Goal: Information Seeking & Learning: Learn about a topic

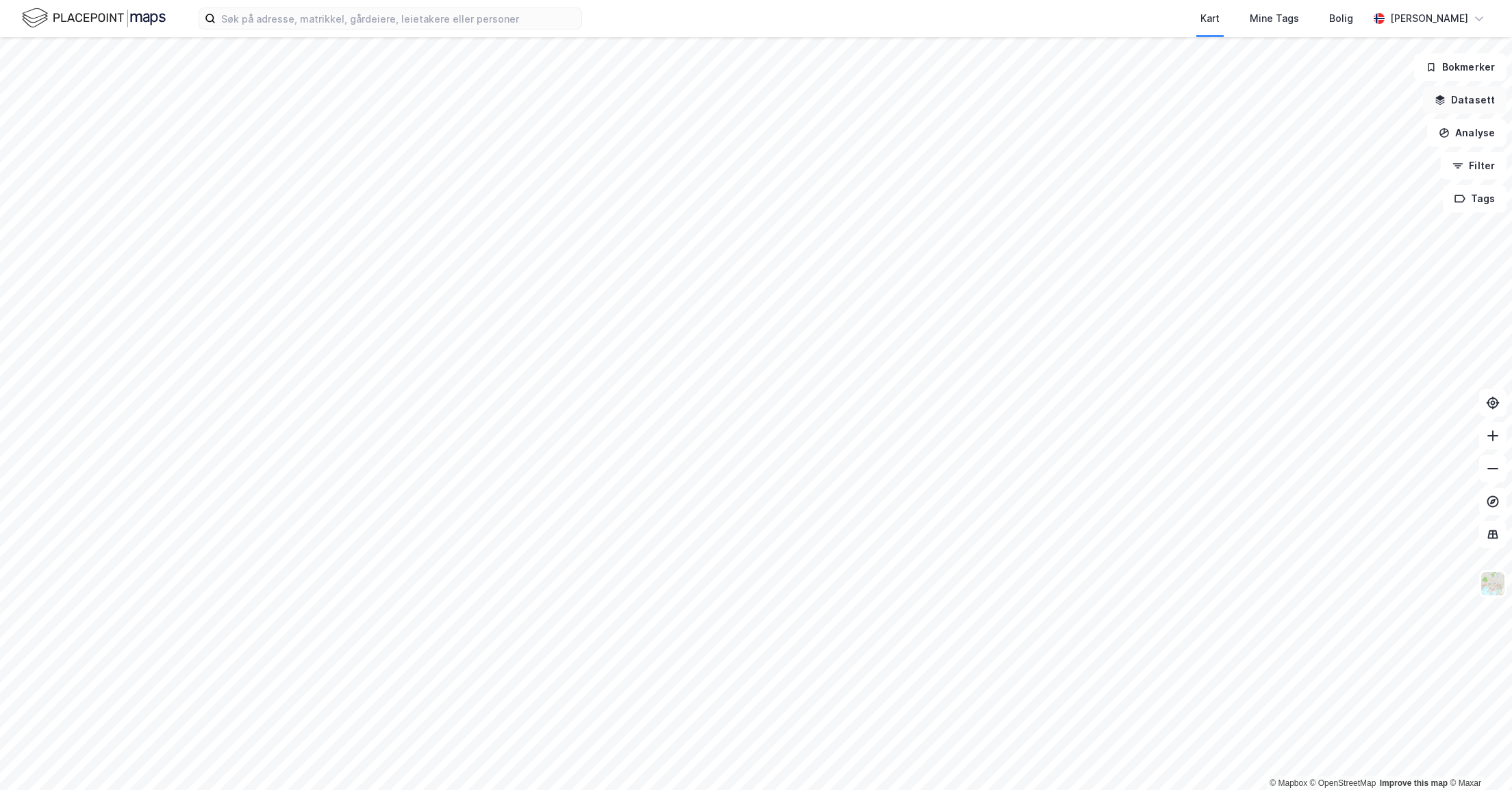
click at [1466, 101] on button "Datasett" at bounding box center [1465, 100] width 84 height 28
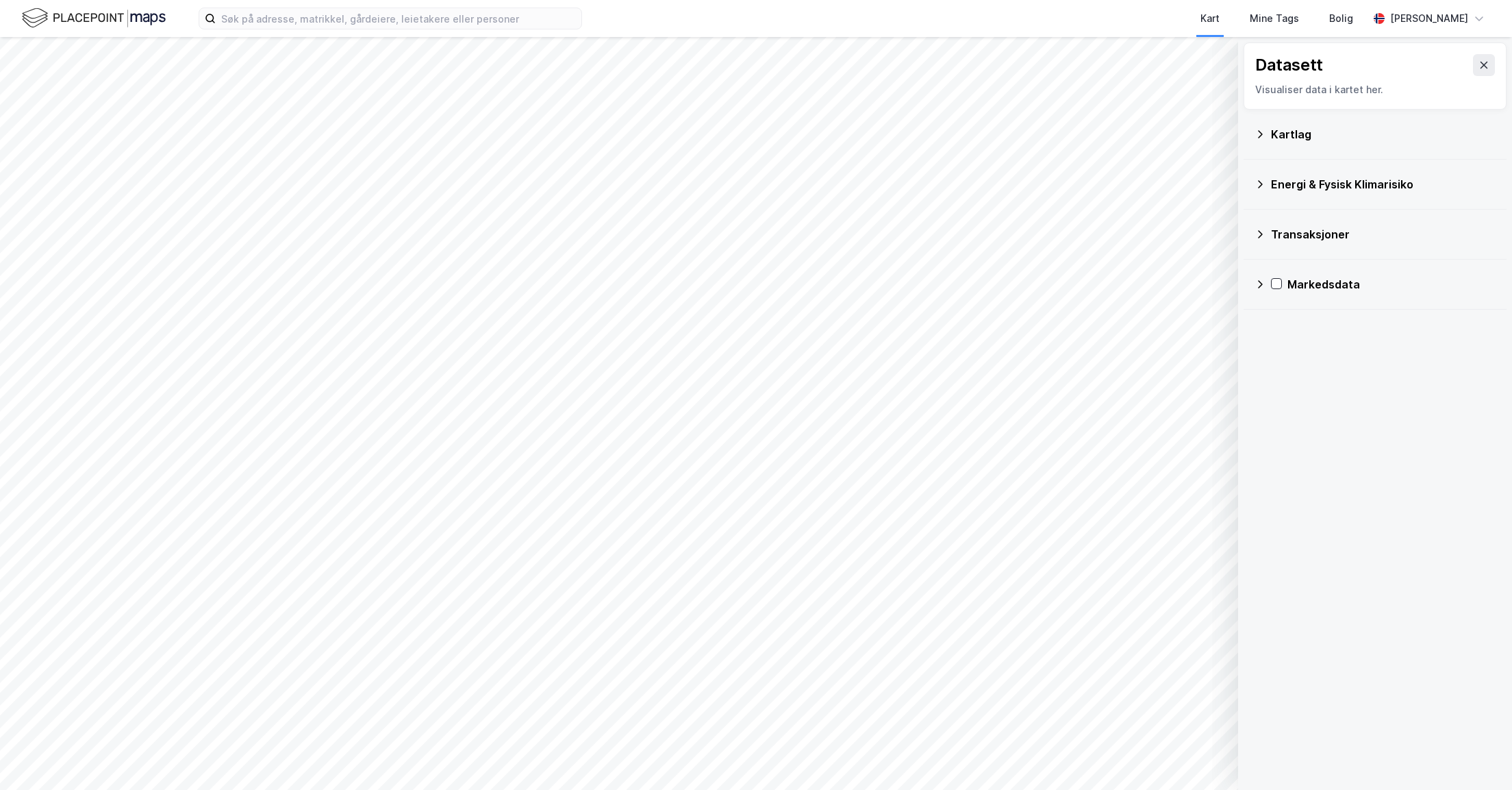
click at [1255, 286] on div "Markedsdata" at bounding box center [1375, 284] width 263 height 50
click at [1263, 283] on icon at bounding box center [1259, 283] width 11 height 11
click at [1261, 281] on icon at bounding box center [1259, 283] width 11 height 11
click at [1264, 137] on icon at bounding box center [1259, 133] width 11 height 11
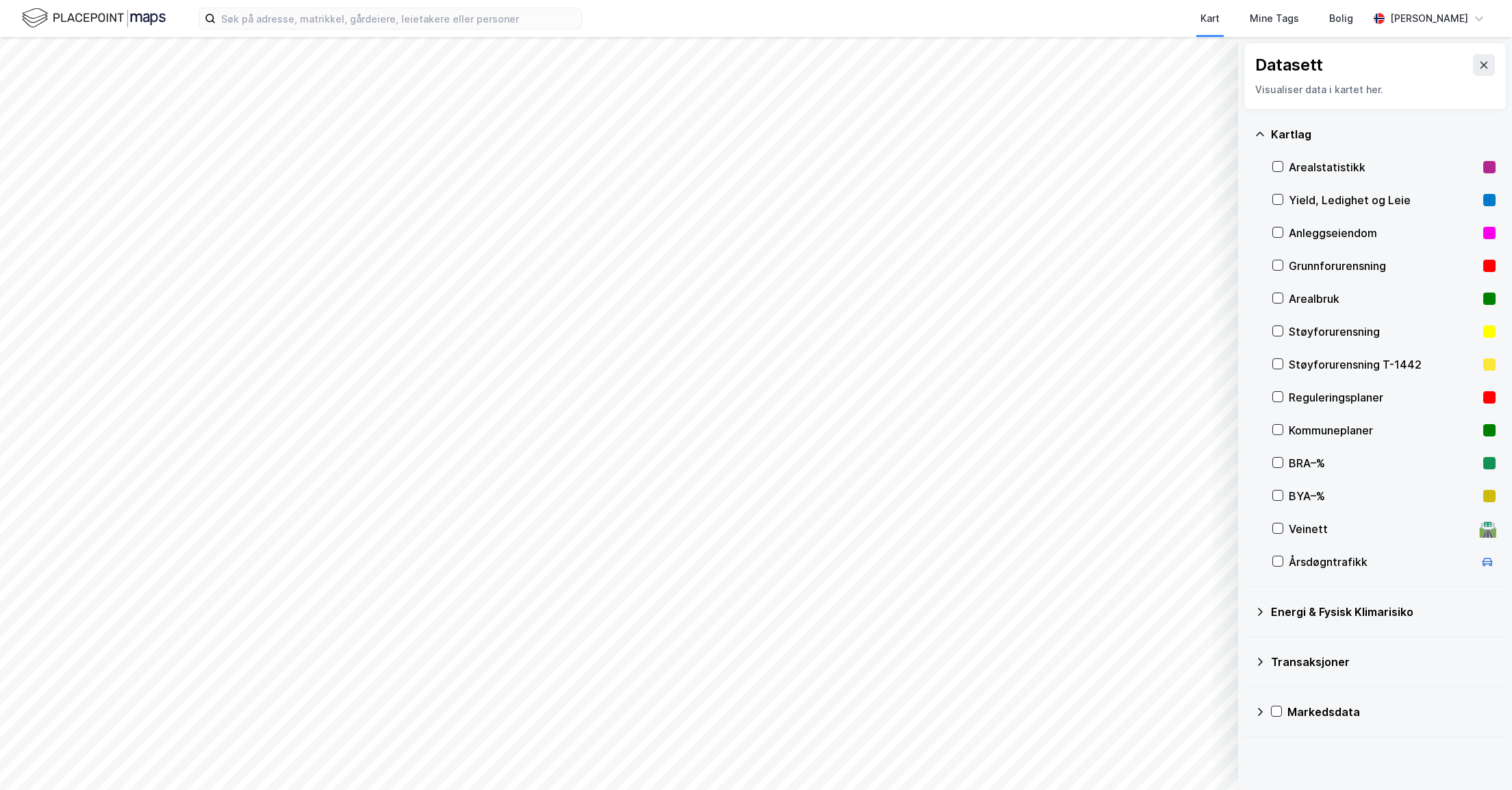
click at [1266, 133] on div "Kartlag" at bounding box center [1375, 133] width 241 height 33
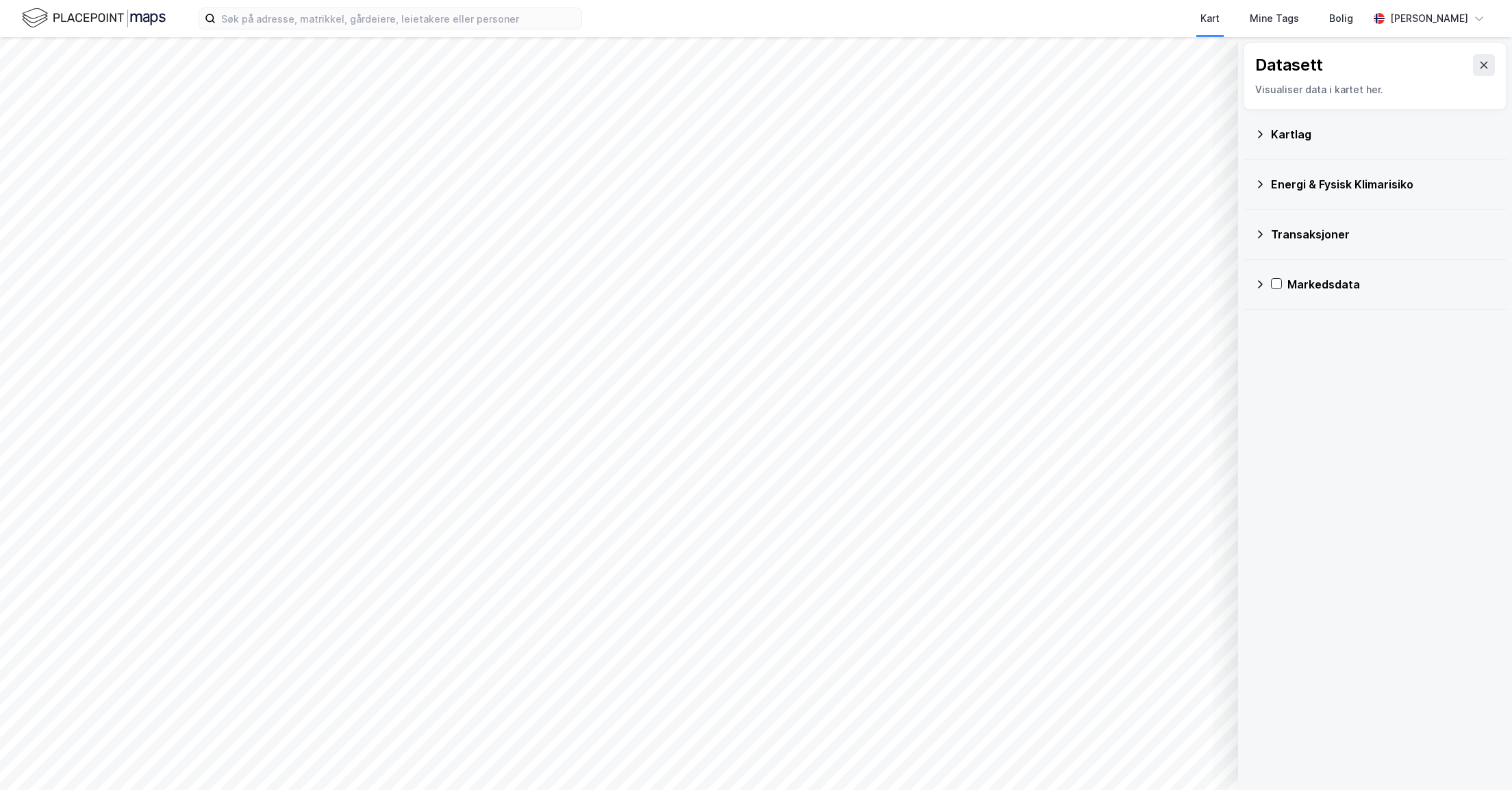
click at [1271, 185] on div "Energi & Fysisk Klimarisiko" at bounding box center [1384, 184] width 225 height 17
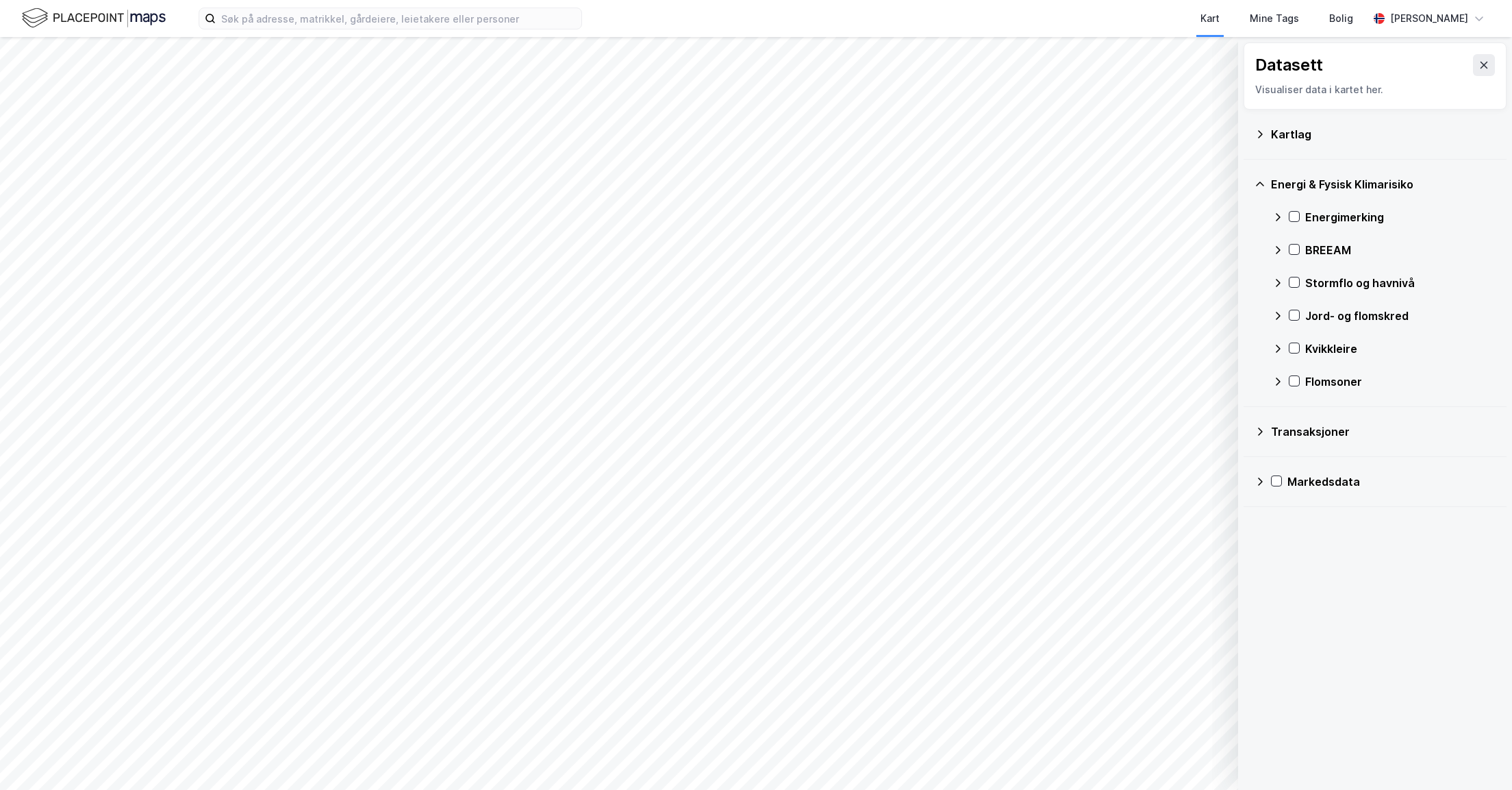
click at [1271, 185] on div "Energi & Fysisk Klimarisiko" at bounding box center [1384, 184] width 225 height 17
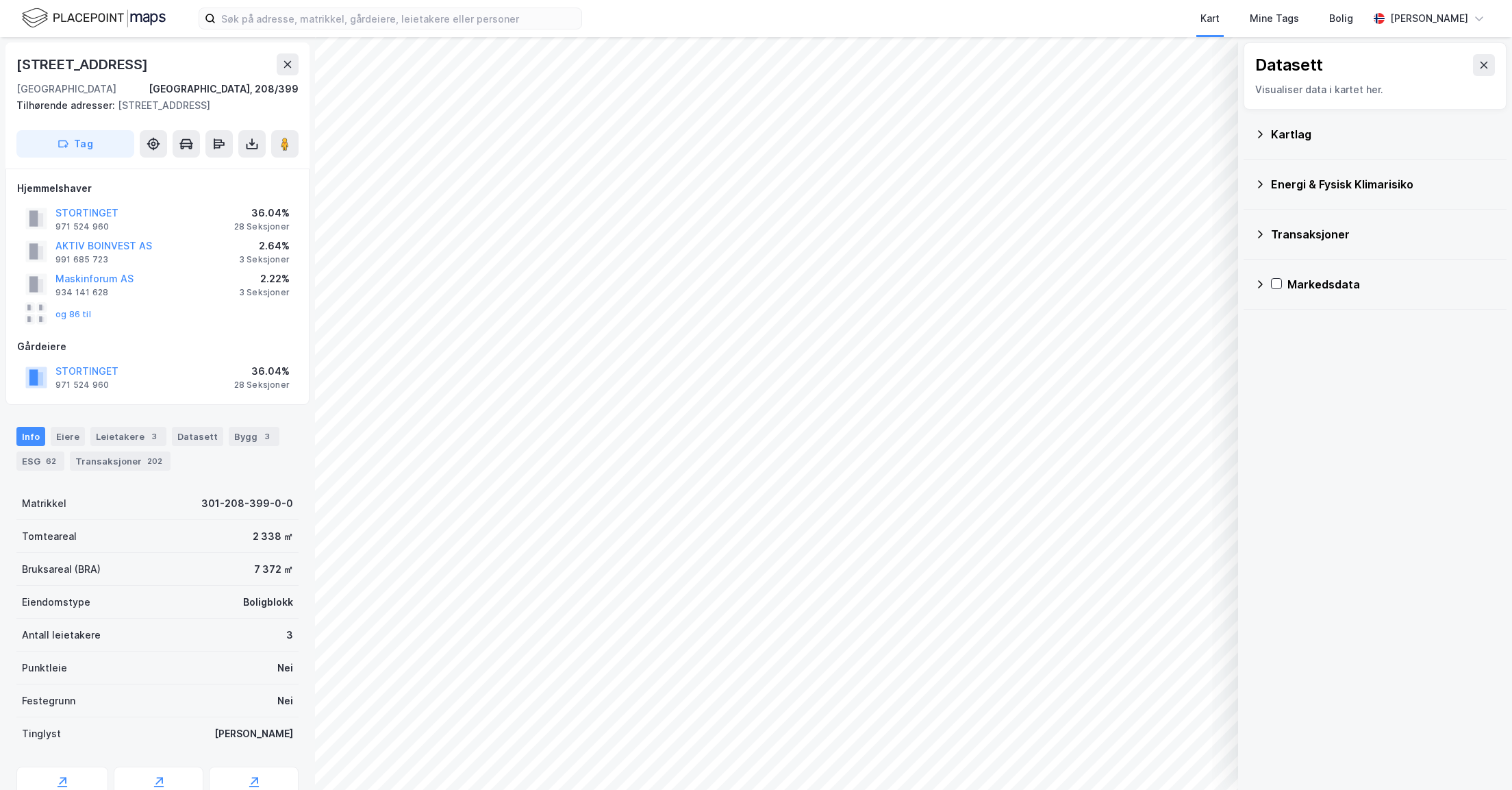
click at [1291, 287] on div "Markedsdata" at bounding box center [1391, 284] width 208 height 17
click at [1257, 185] on icon at bounding box center [1259, 184] width 11 height 11
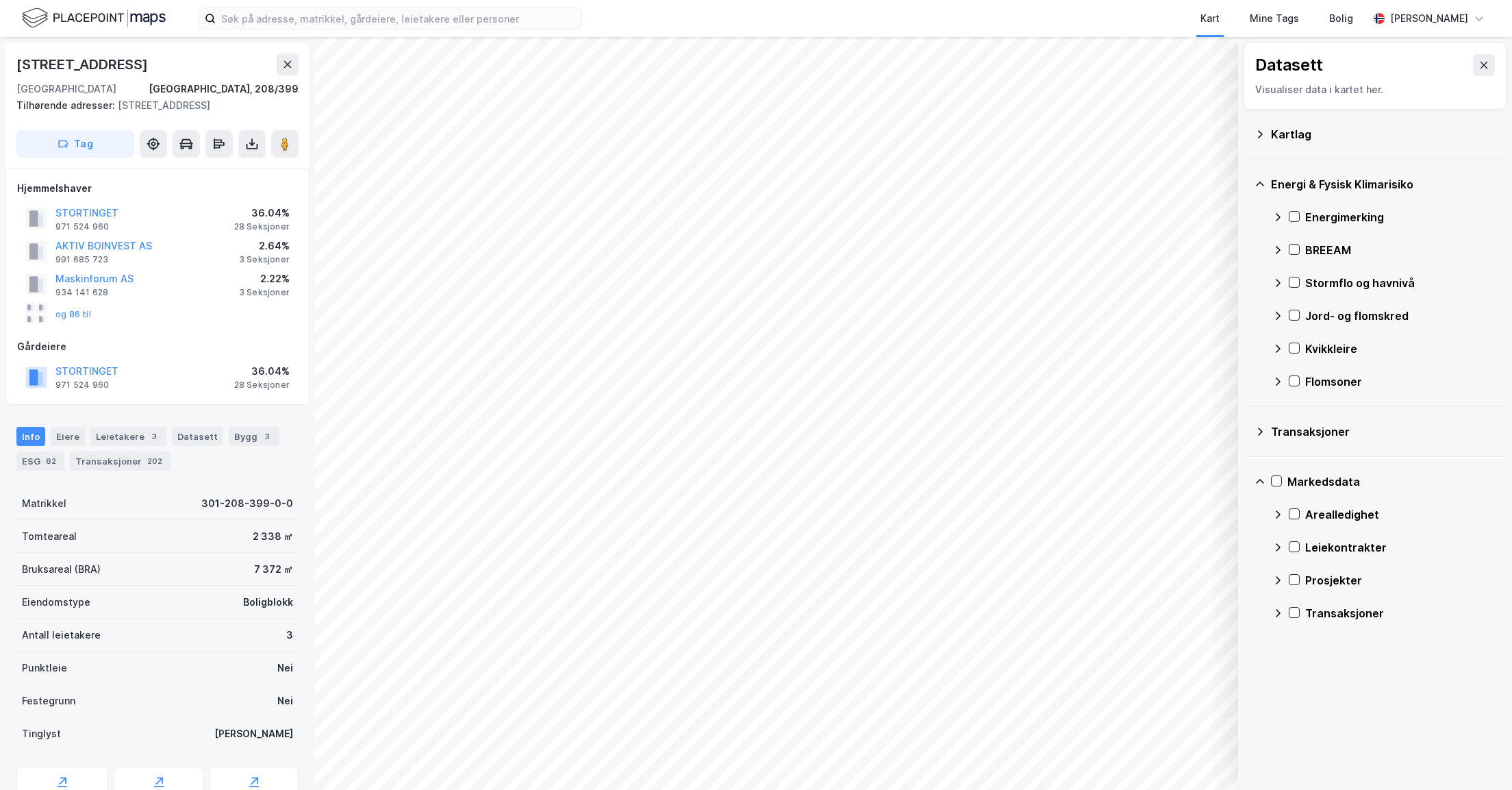
click at [1271, 133] on div "Kartlag" at bounding box center [1384, 134] width 225 height 17
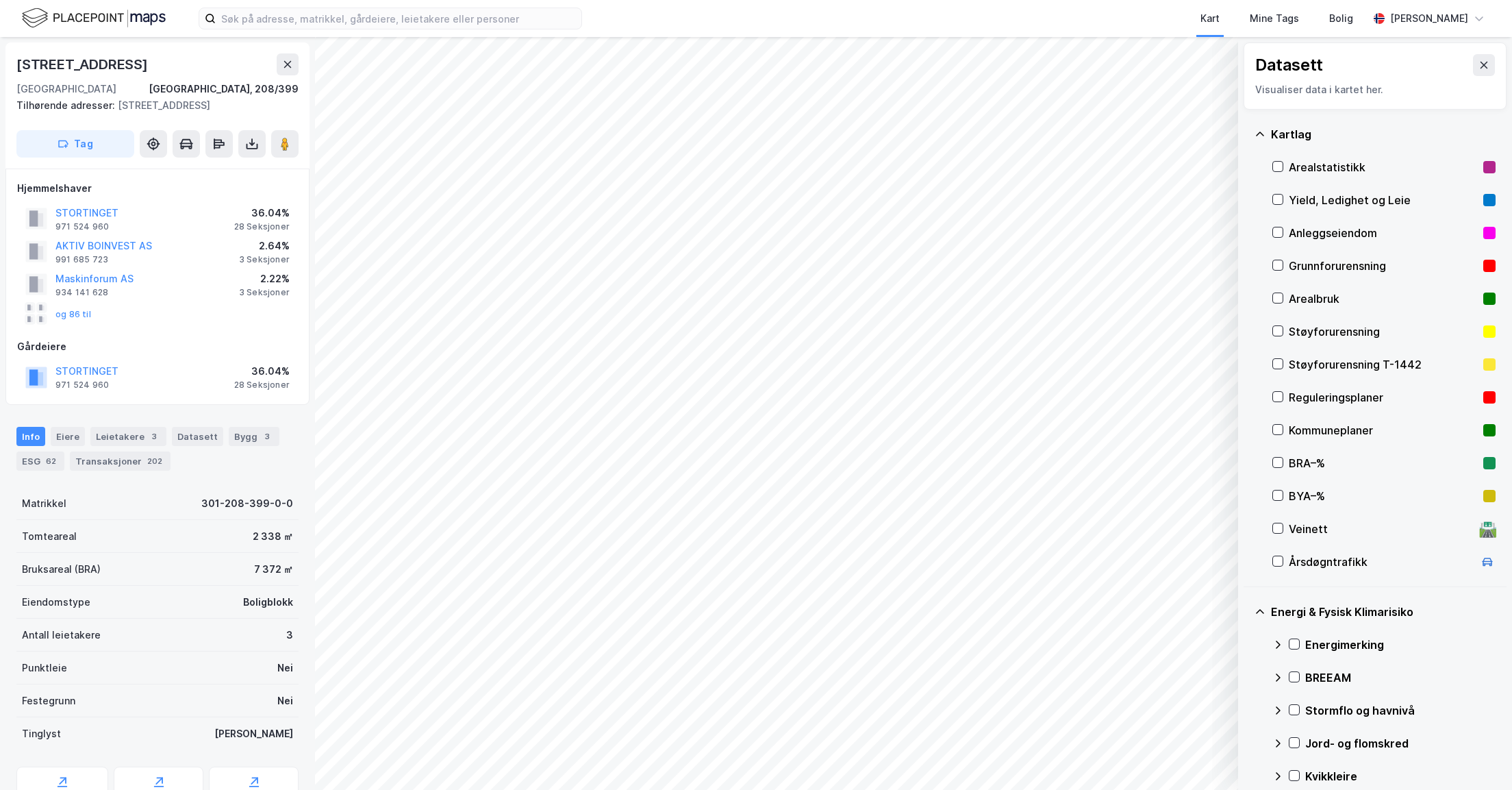
click at [1290, 164] on div "Arealstatistikk" at bounding box center [1383, 167] width 189 height 17
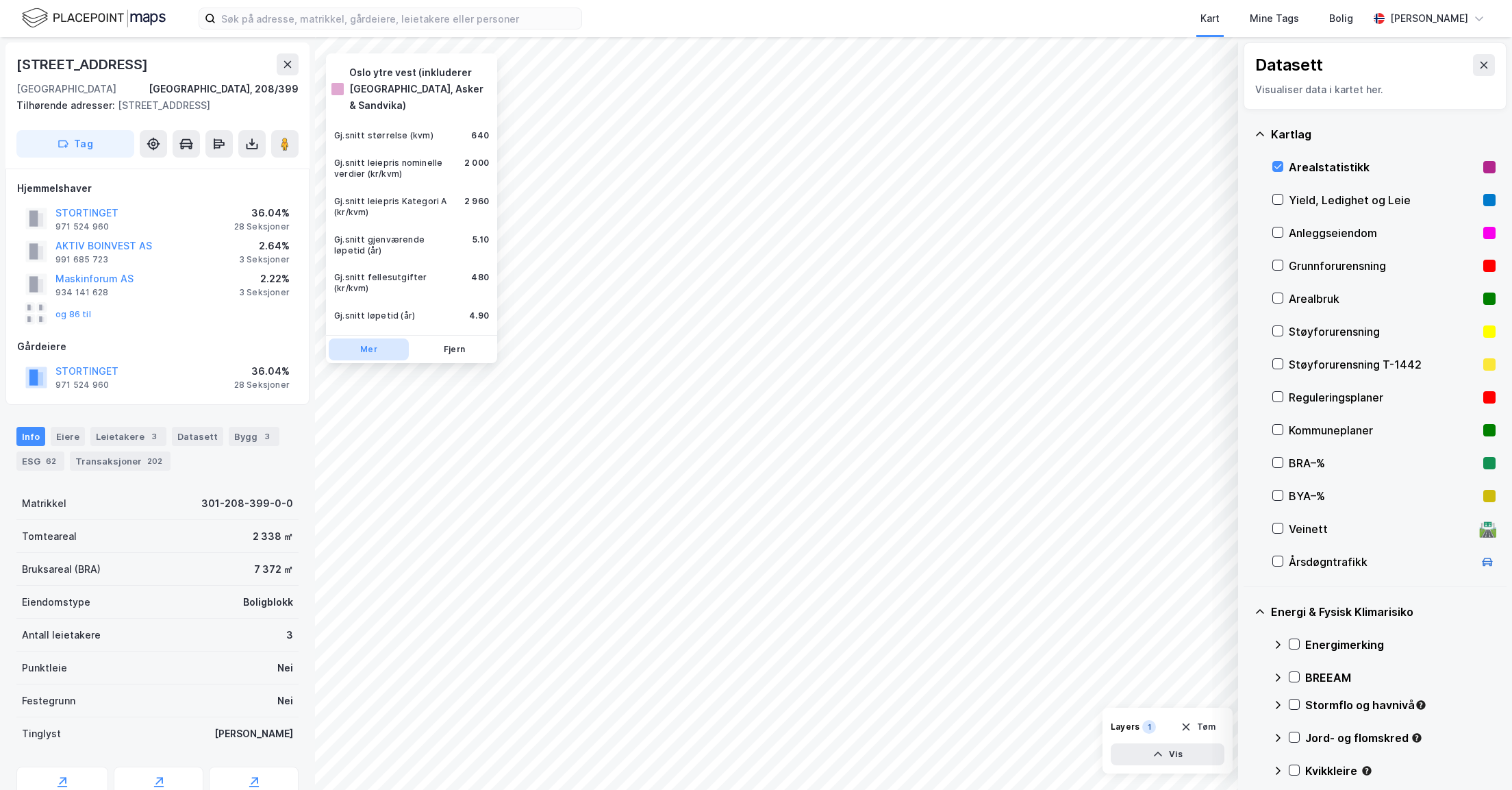
click at [365, 339] on button "Mer" at bounding box center [368, 350] width 80 height 22
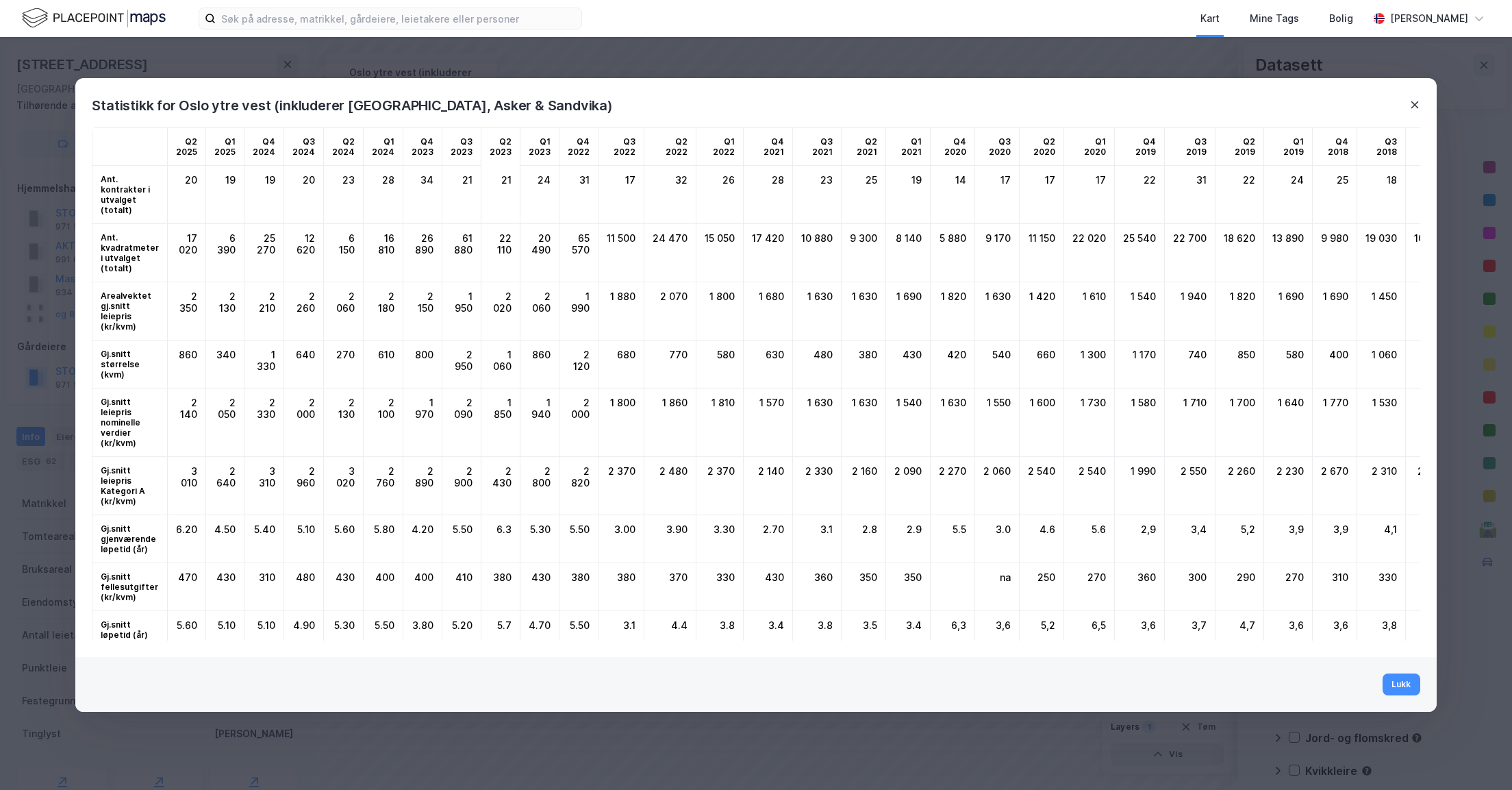
click at [1414, 102] on icon at bounding box center [1414, 105] width 11 height 11
